Goal: Find specific page/section: Find specific page/section

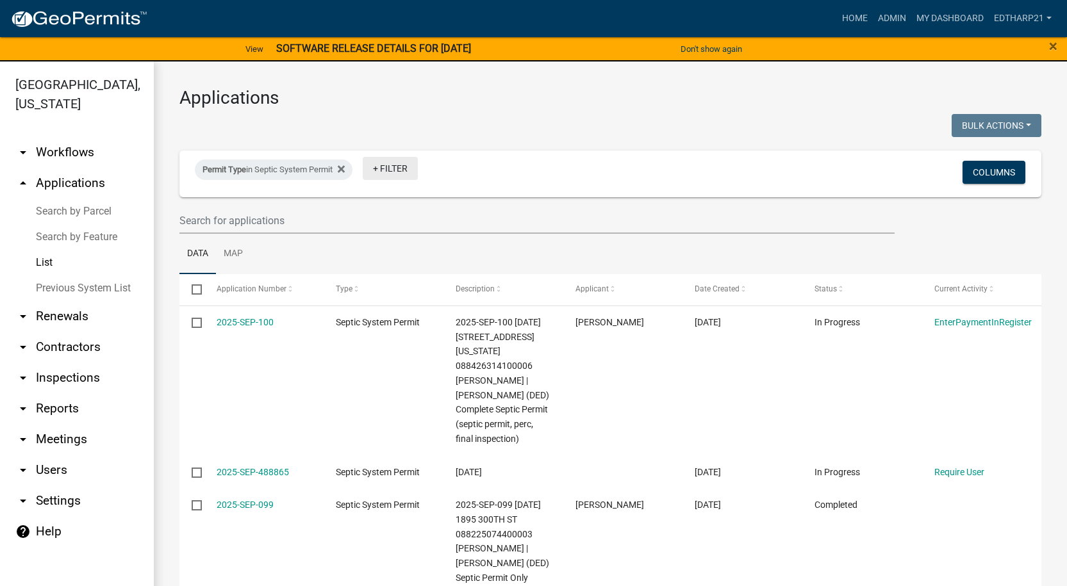
click at [392, 169] on link "+ Filter" at bounding box center [390, 168] width 55 height 23
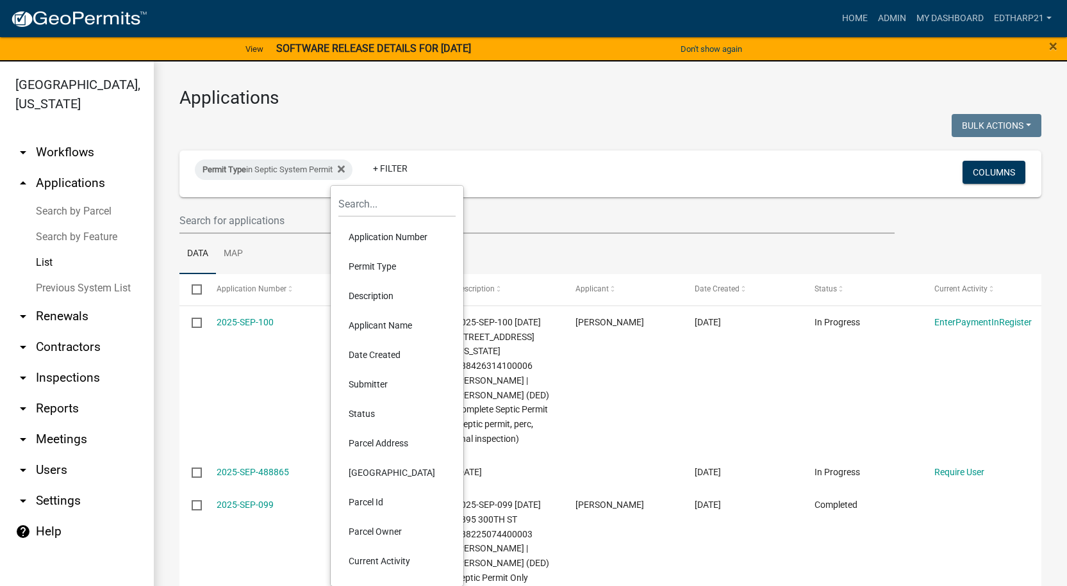
click at [364, 262] on li "Permit Type" at bounding box center [396, 266] width 117 height 29
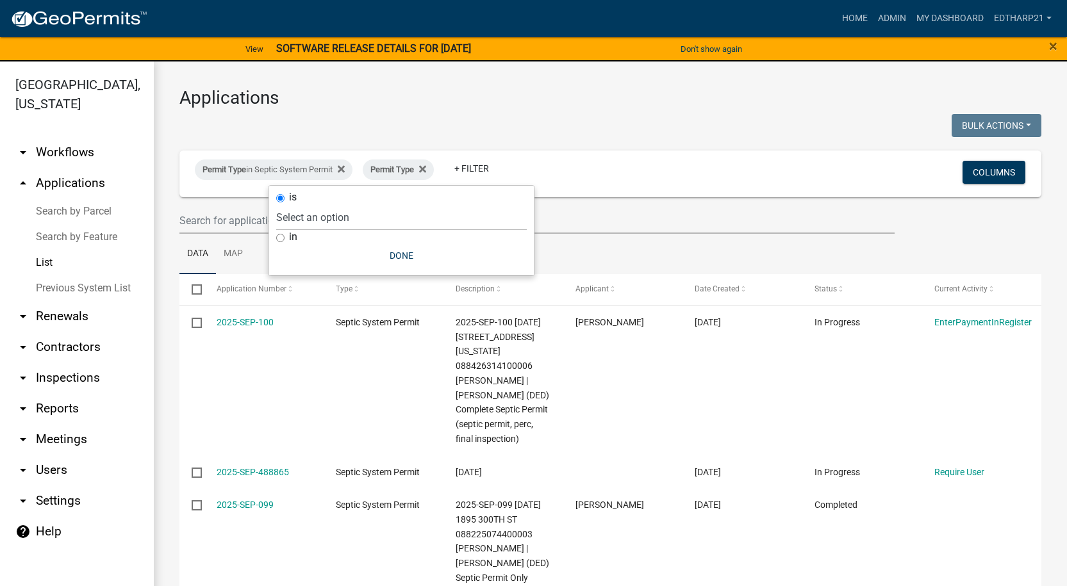
click at [277, 237] on input "in" at bounding box center [280, 238] width 8 height 8
radio input "true"
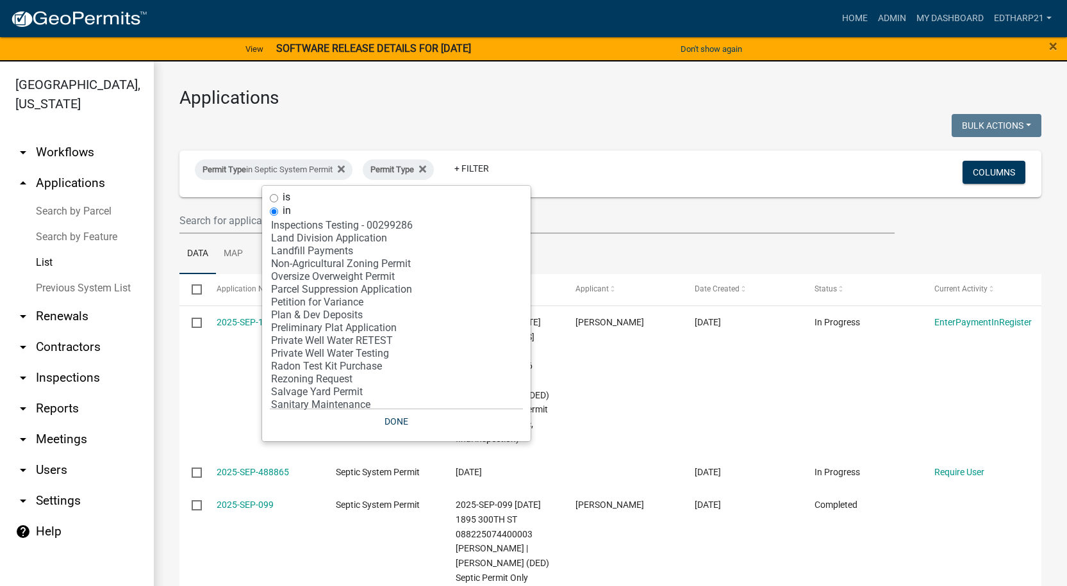
scroll to position [320, 0]
select select "30: '81c92f48-3f2d-4d93-9c6b-d1dd1ea8186b'"
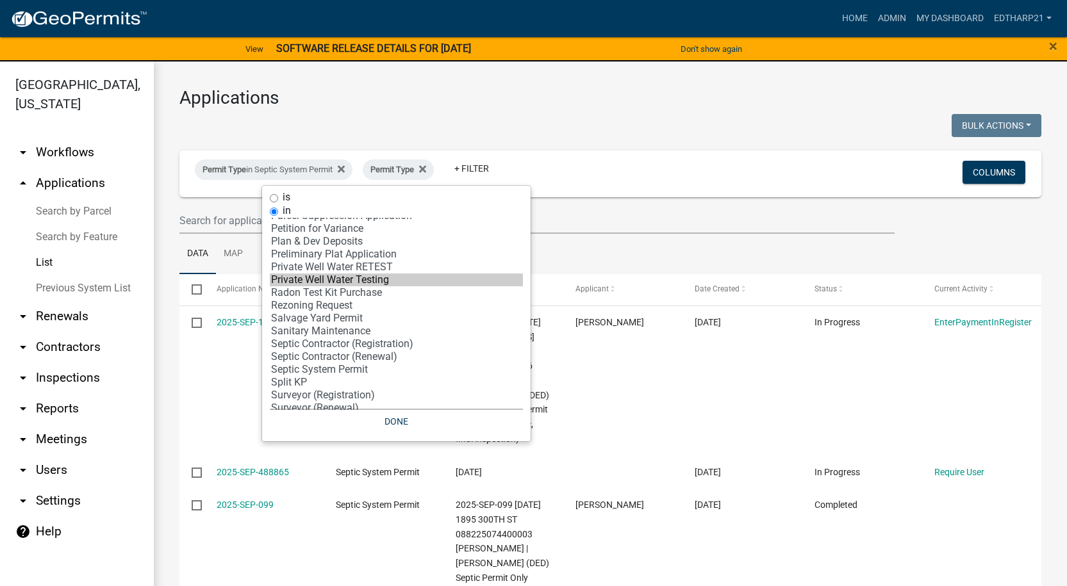
click at [316, 279] on option "Private Well Water Testing" at bounding box center [396, 280] width 253 height 13
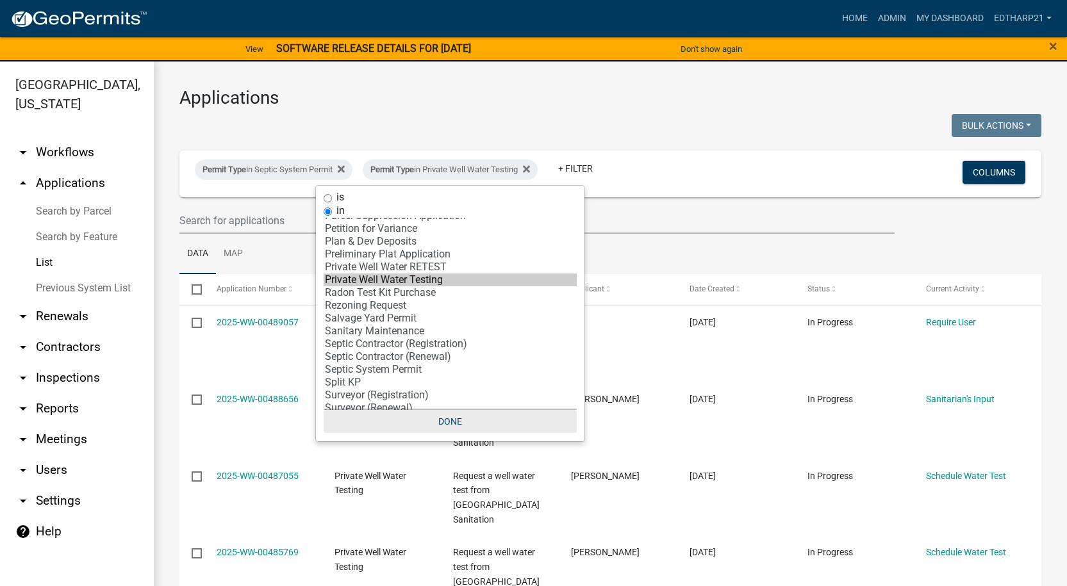
click at [463, 421] on button "Done" at bounding box center [450, 421] width 253 height 23
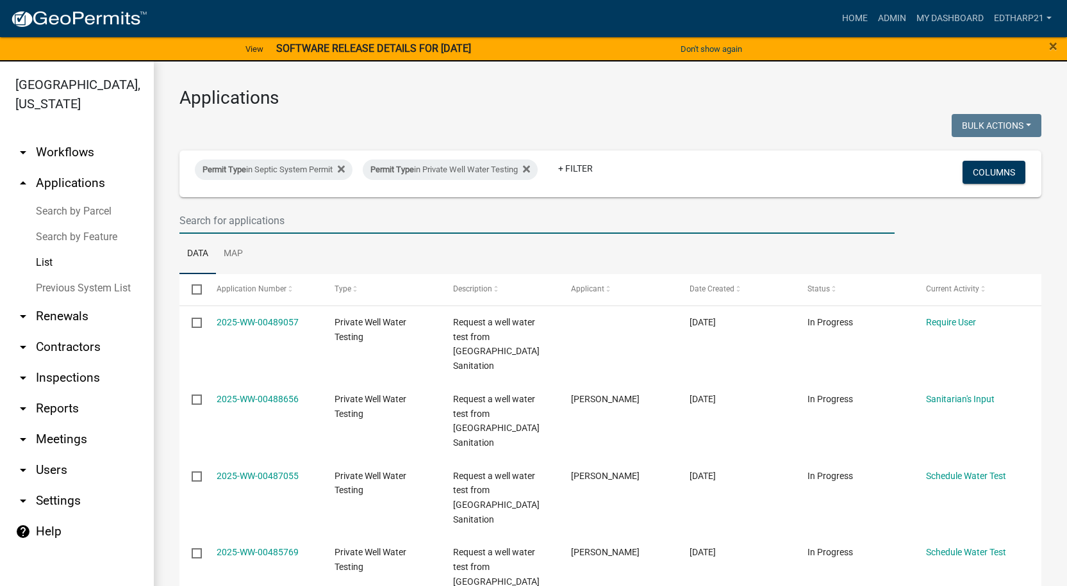
click at [199, 215] on input "text" at bounding box center [536, 221] width 715 height 26
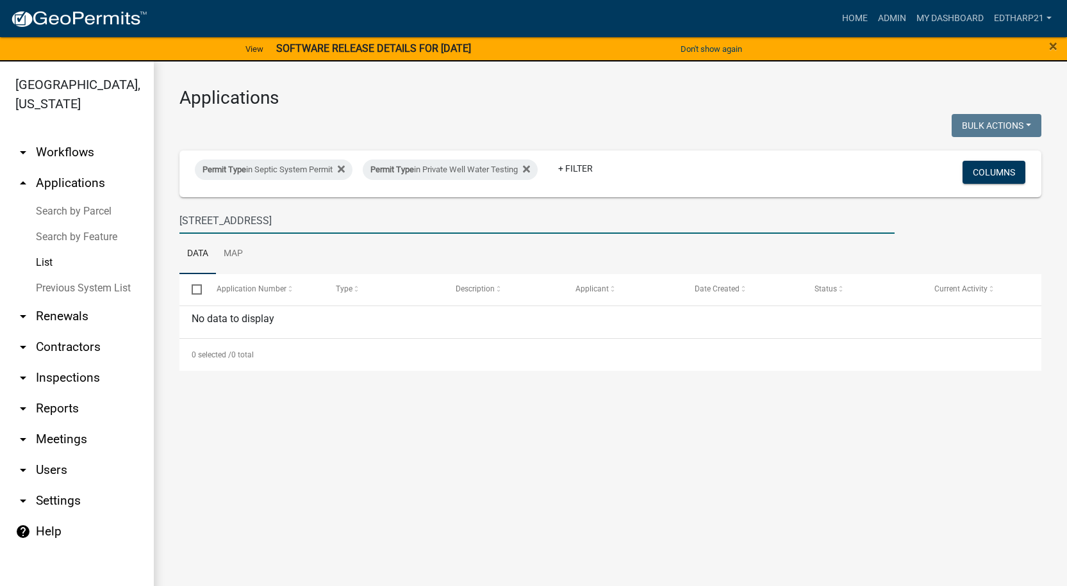
type input "[STREET_ADDRESS]"
